Goal: Task Accomplishment & Management: Complete application form

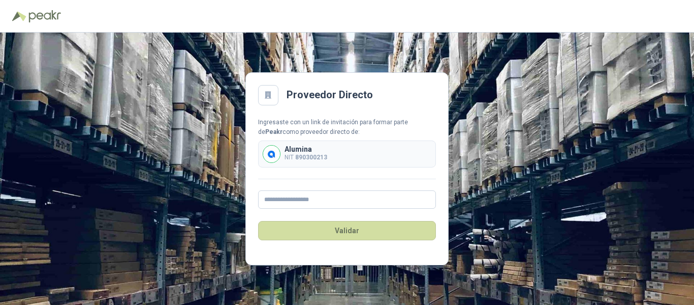
click at [317, 154] on b "890300213" at bounding box center [311, 157] width 32 height 7
click at [305, 195] on input "text" at bounding box center [347, 199] width 178 height 18
type input "**********"
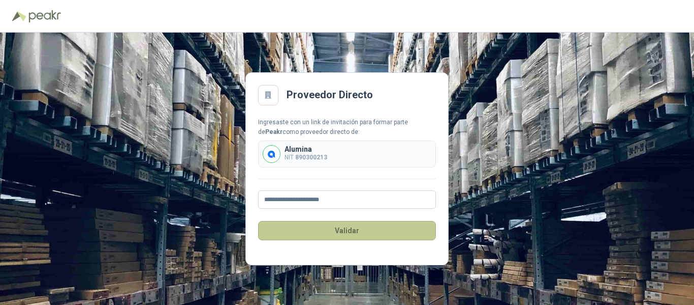
click at [355, 230] on button "Validar" at bounding box center [347, 230] width 178 height 19
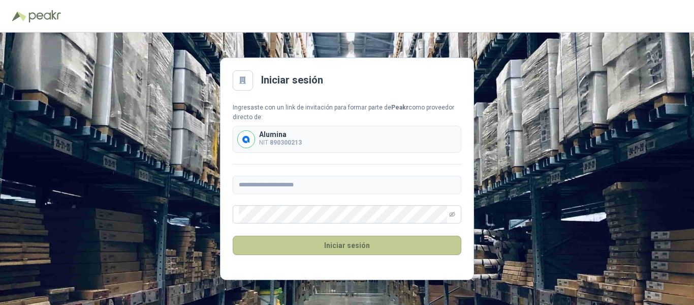
click at [265, 246] on button "Iniciar sesión" at bounding box center [347, 244] width 229 height 19
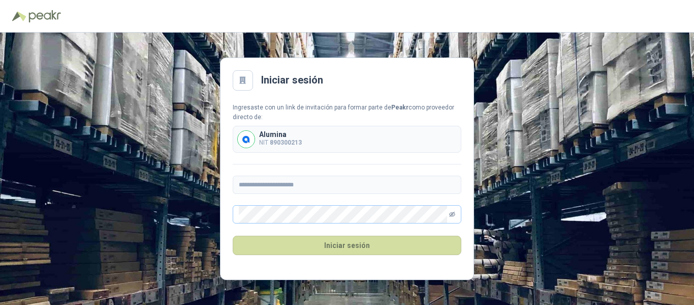
click at [450, 215] on icon "eye-invisible" at bounding box center [452, 213] width 6 height 5
click at [450, 215] on icon "eye" at bounding box center [452, 214] width 6 height 5
